Goal: Task Accomplishment & Management: Complete application form

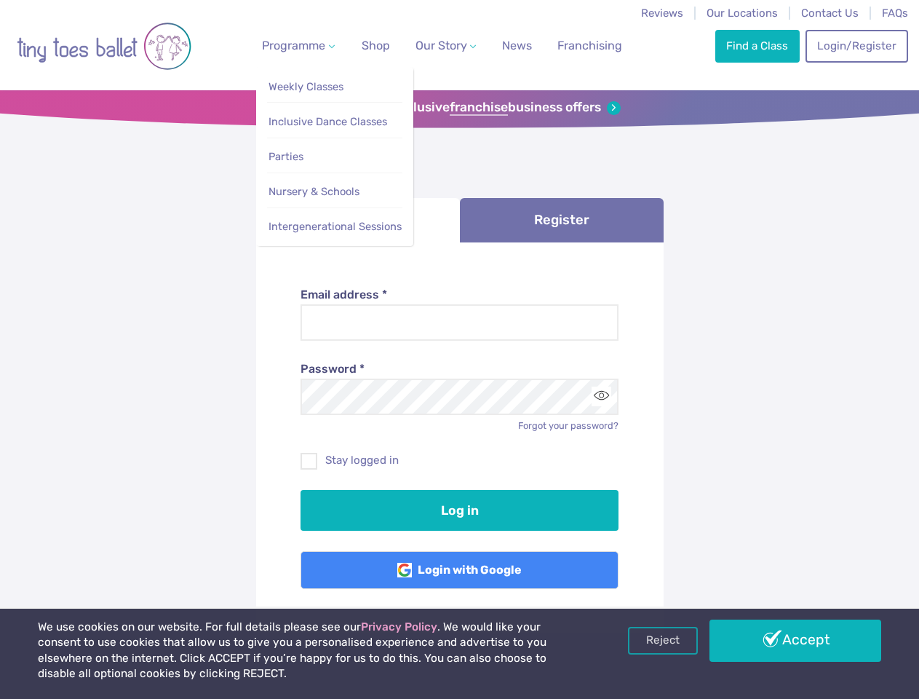
click at [295, 45] on span "Programme" at bounding box center [293, 46] width 63 height 14
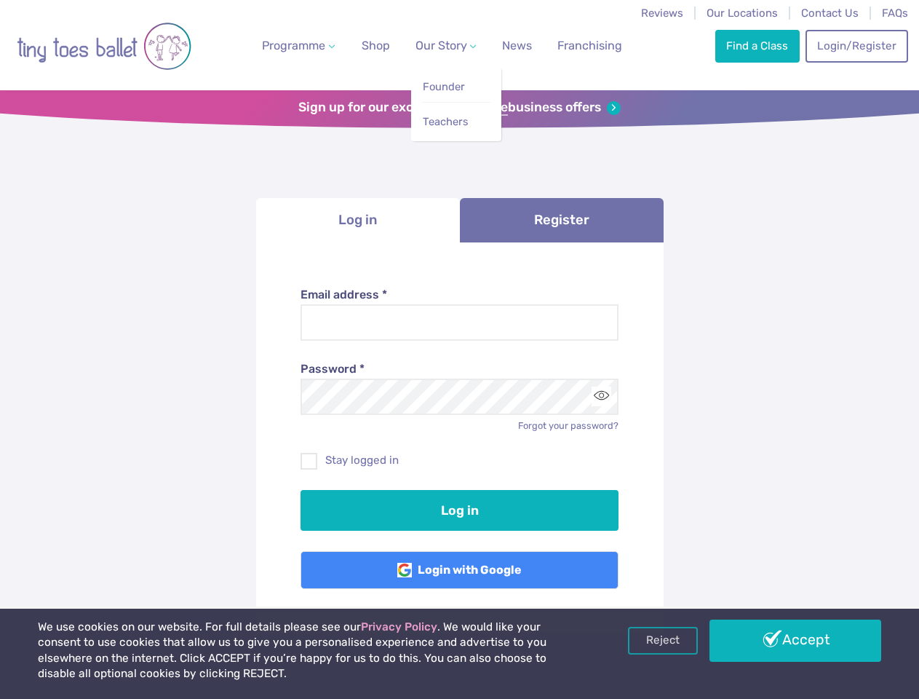
click at [433, 45] on span "Our Story" at bounding box center [442, 46] width 52 height 14
click at [459, 108] on strong "franchise" at bounding box center [479, 108] width 58 height 16
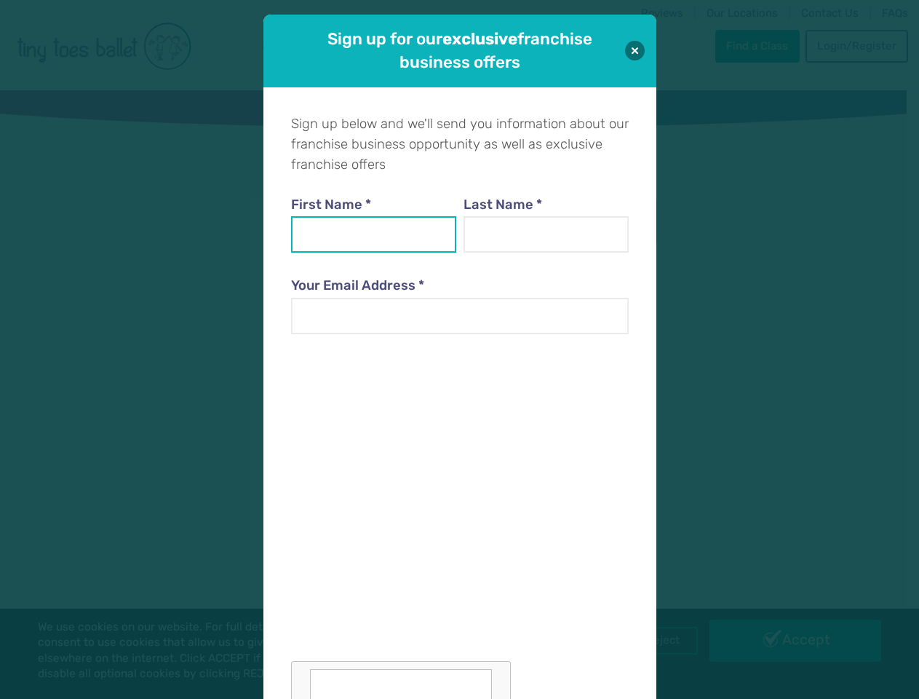
click at [358, 220] on input "First Name *" at bounding box center [374, 234] width 166 height 36
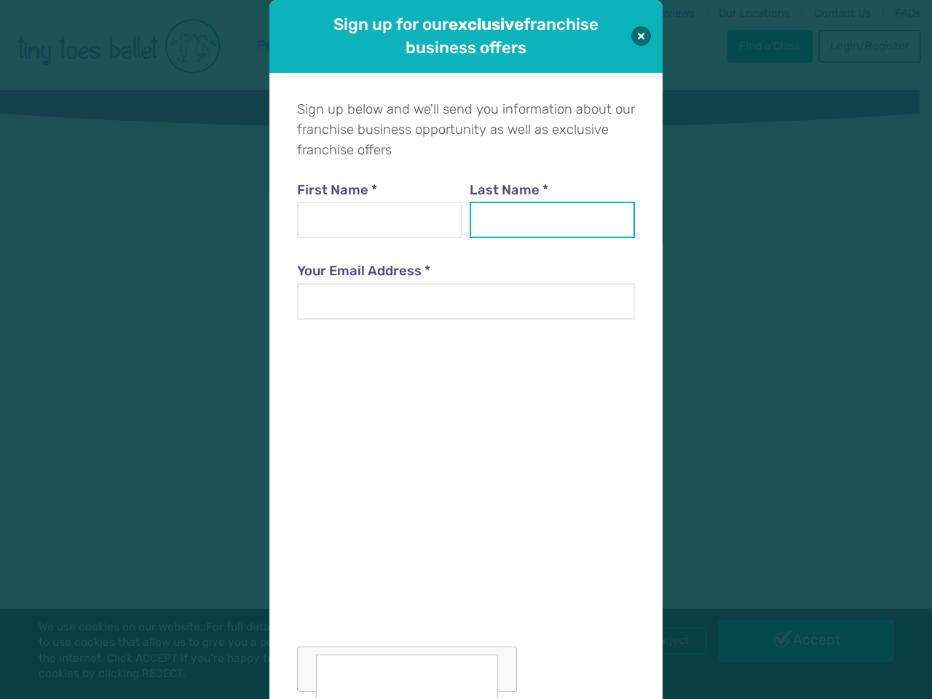
click at [562, 220] on input "Last Name *" at bounding box center [552, 220] width 166 height 36
click at [601, 396] on div at bounding box center [466, 514] width 338 height 356
click at [663, 640] on div "Sign up for our exclusive franchise business offers Sign up below and we'll sen…" at bounding box center [466, 349] width 932 height 699
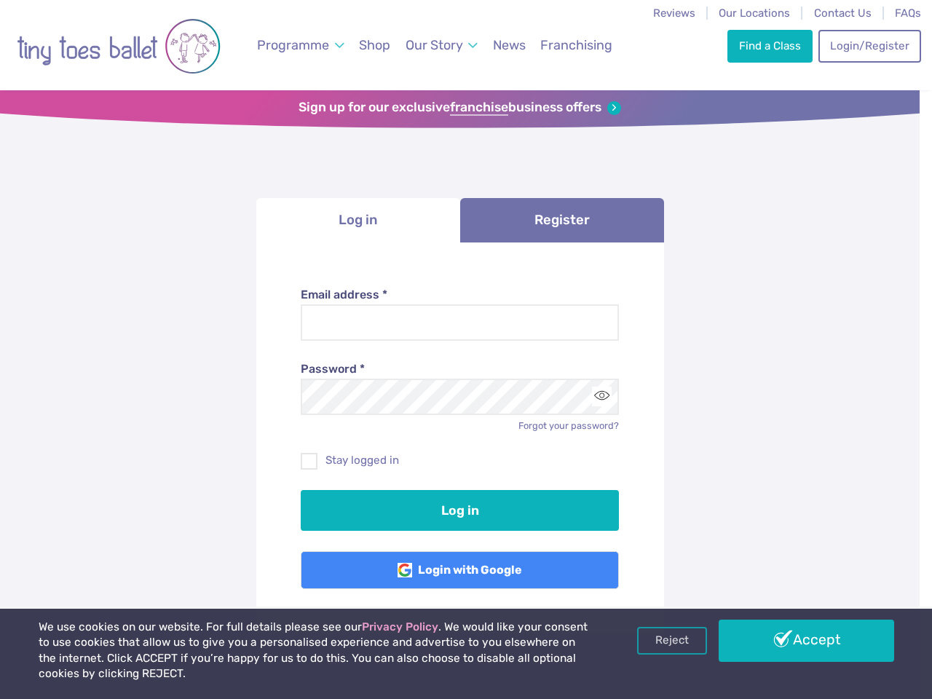
click at [796, 640] on div "Sign up for our exclusive franchise business offers Sign up below and we'll sen…" at bounding box center [466, 349] width 932 height 699
